Goal: Task Accomplishment & Management: Manage account settings

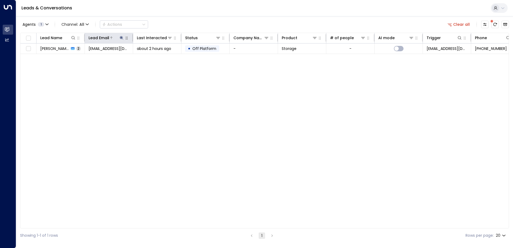
drag, startPoint x: 120, startPoint y: 38, endPoint x: 124, endPoint y: 41, distance: 4.6
click at [121, 38] on icon at bounding box center [121, 38] width 4 height 4
click at [155, 57] on icon "button" at bounding box center [155, 57] width 3 height 3
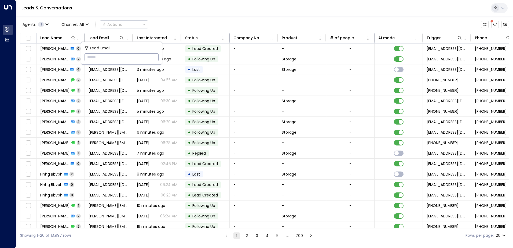
paste input "**********"
type input "**********"
click at [170, 9] on div "Leads & Conversations" at bounding box center [264, 8] width 497 height 16
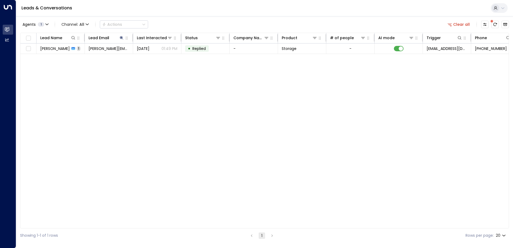
click at [48, 47] on span "[PERSON_NAME]" at bounding box center [55, 48] width 30 height 5
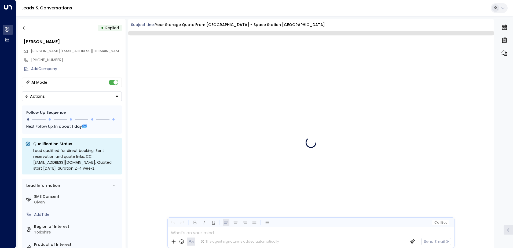
scroll to position [202, 0]
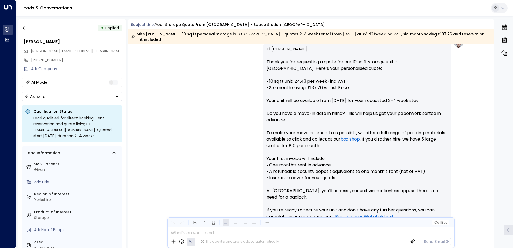
click at [117, 98] on button "Actions" at bounding box center [72, 97] width 100 height 10
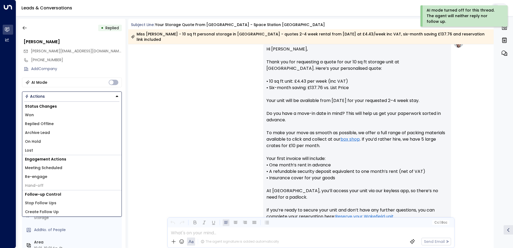
click at [47, 125] on span "Replied Offline" at bounding box center [39, 124] width 29 height 6
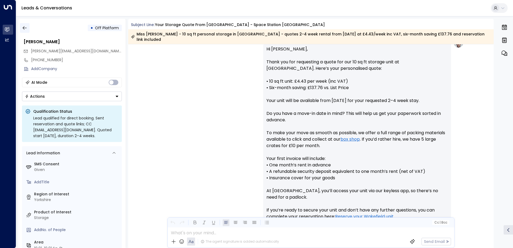
click at [24, 27] on icon "button" at bounding box center [24, 27] width 5 height 5
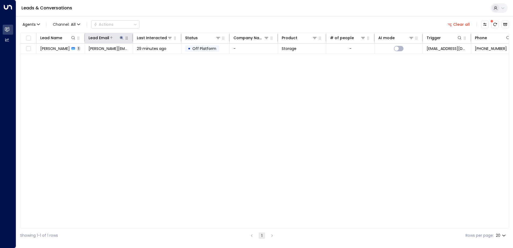
click at [122, 39] on icon at bounding box center [121, 38] width 4 height 4
click at [155, 57] on icon "button" at bounding box center [155, 57] width 4 height 4
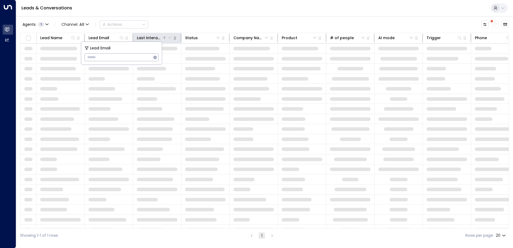
type input "**********"
click at [161, 11] on div "Leads & Conversations" at bounding box center [264, 8] width 497 height 16
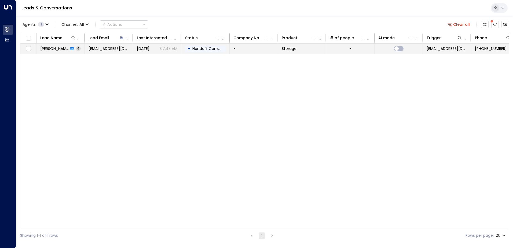
click at [62, 49] on span "[PERSON_NAME]" at bounding box center [54, 48] width 28 height 5
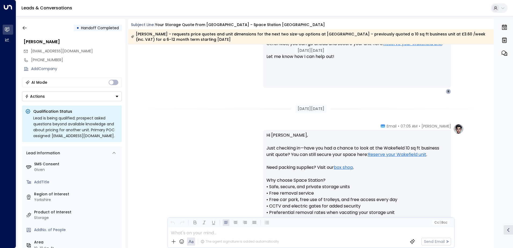
scroll to position [465, 0]
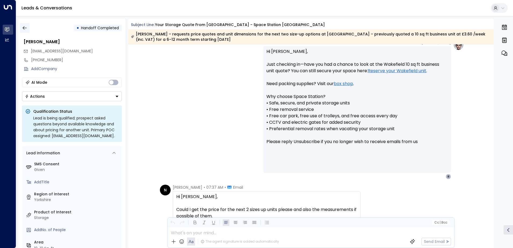
click at [22, 28] on icon "button" at bounding box center [24, 27] width 5 height 5
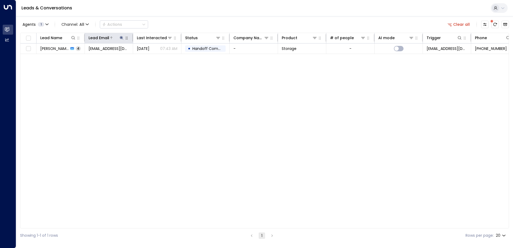
click at [121, 37] on icon at bounding box center [121, 37] width 3 height 3
click at [157, 57] on icon "button" at bounding box center [155, 57] width 4 height 4
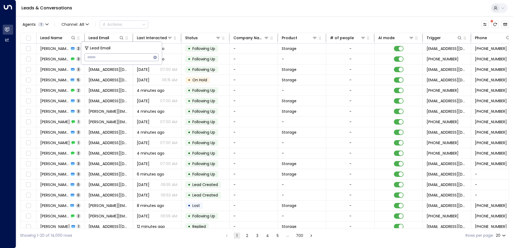
type input "**********"
click at [144, 9] on div "Leads & Conversations" at bounding box center [264, 8] width 497 height 16
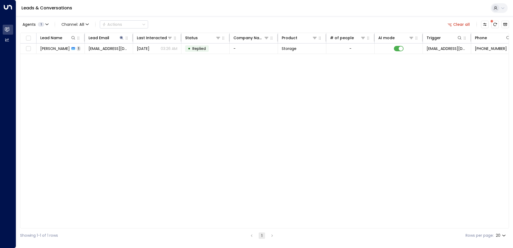
click at [54, 50] on span "[PERSON_NAME]" at bounding box center [55, 48] width 30 height 5
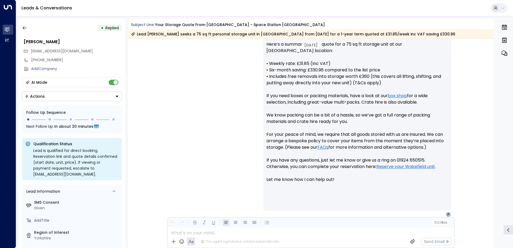
scroll to position [231, 0]
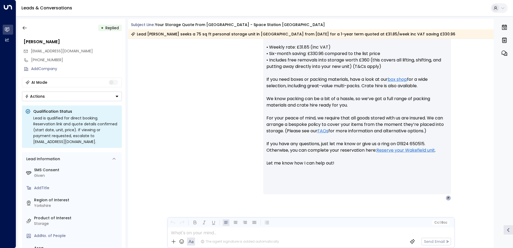
click at [117, 97] on icon "Button group with a nested menu" at bounding box center [117, 96] width 3 height 1
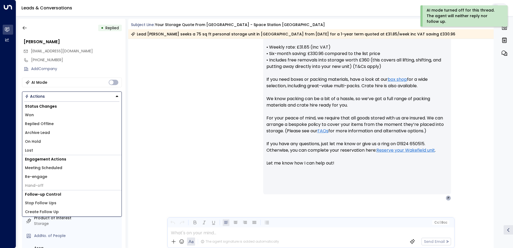
click at [54, 123] on li "Replied Offline" at bounding box center [71, 123] width 99 height 9
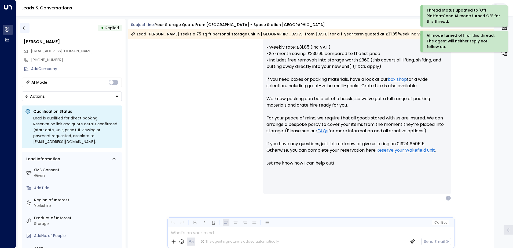
click at [25, 26] on icon "button" at bounding box center [24, 27] width 5 height 5
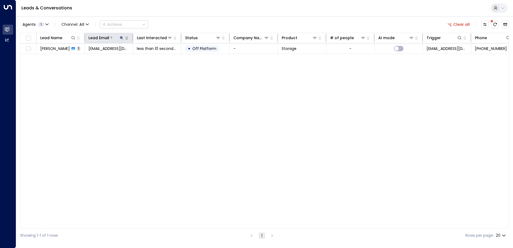
click at [122, 38] on icon at bounding box center [121, 37] width 3 height 3
click at [155, 58] on icon "button" at bounding box center [155, 57] width 3 height 3
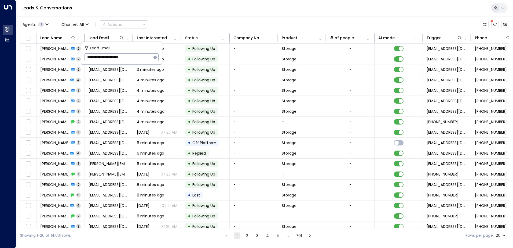
click at [174, 11] on div "Leads & Conversations" at bounding box center [264, 8] width 497 height 16
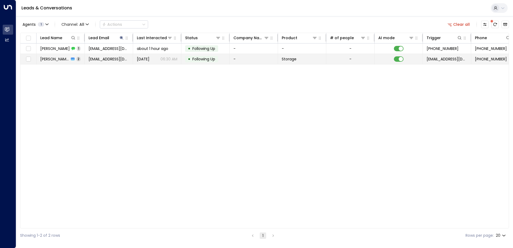
click at [54, 60] on span "[PERSON_NAME]" at bounding box center [54, 58] width 29 height 5
